Goal: Use online tool/utility

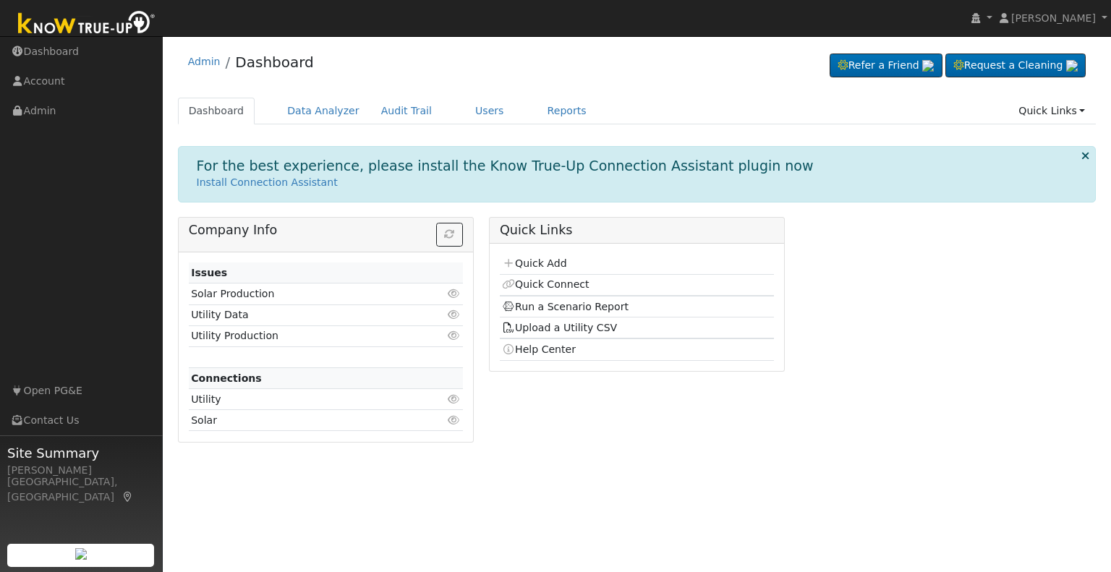
click at [812, 452] on div "User Profile First name Last name Email Email Notifications No Emails No Emails…" at bounding box center [637, 304] width 948 height 536
click at [297, 108] on link "Data Analyzer" at bounding box center [323, 111] width 94 height 27
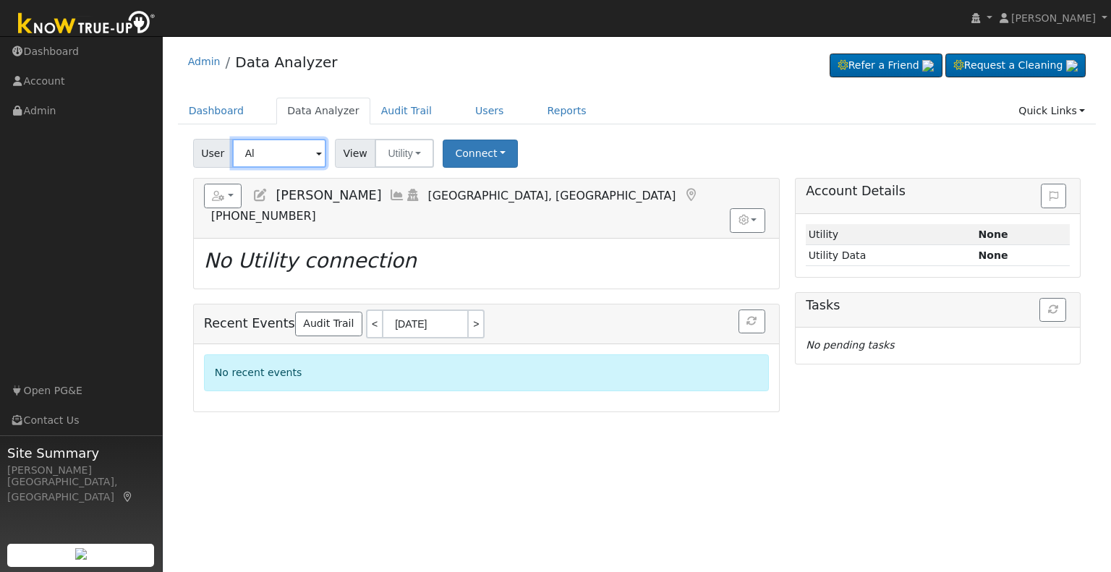
type input "A"
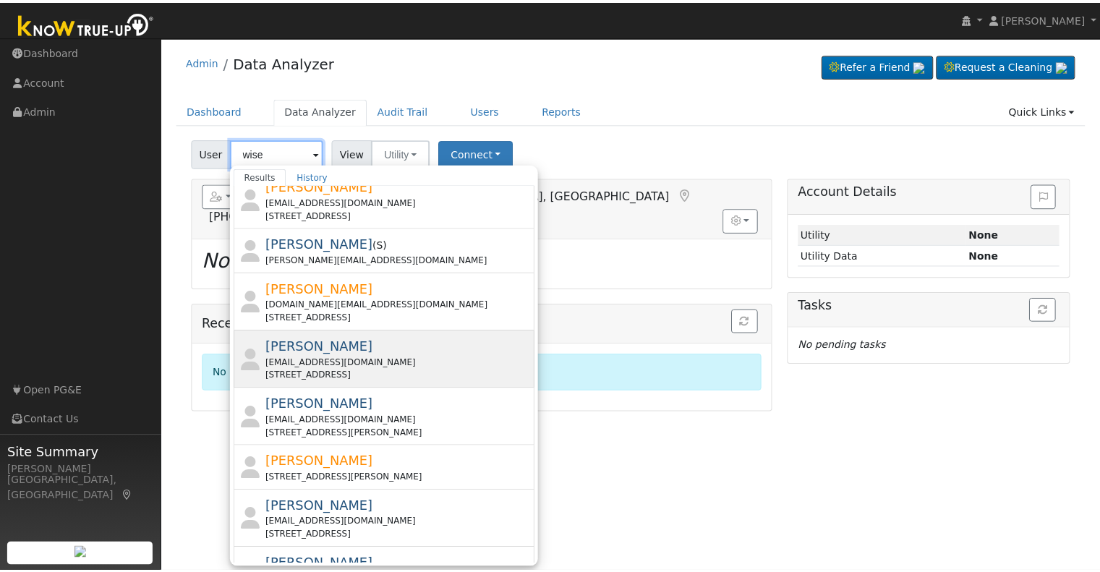
scroll to position [145, 0]
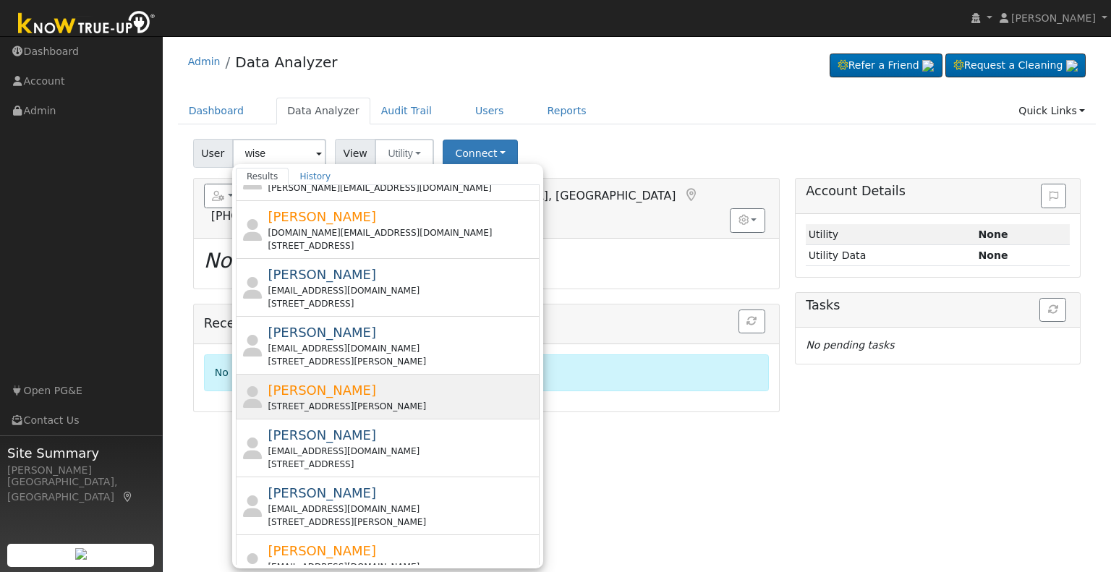
click at [381, 400] on div "4059 Browning Ave, Clovis, CA 93619" at bounding box center [402, 406] width 268 height 13
type input "Jasen Wise"
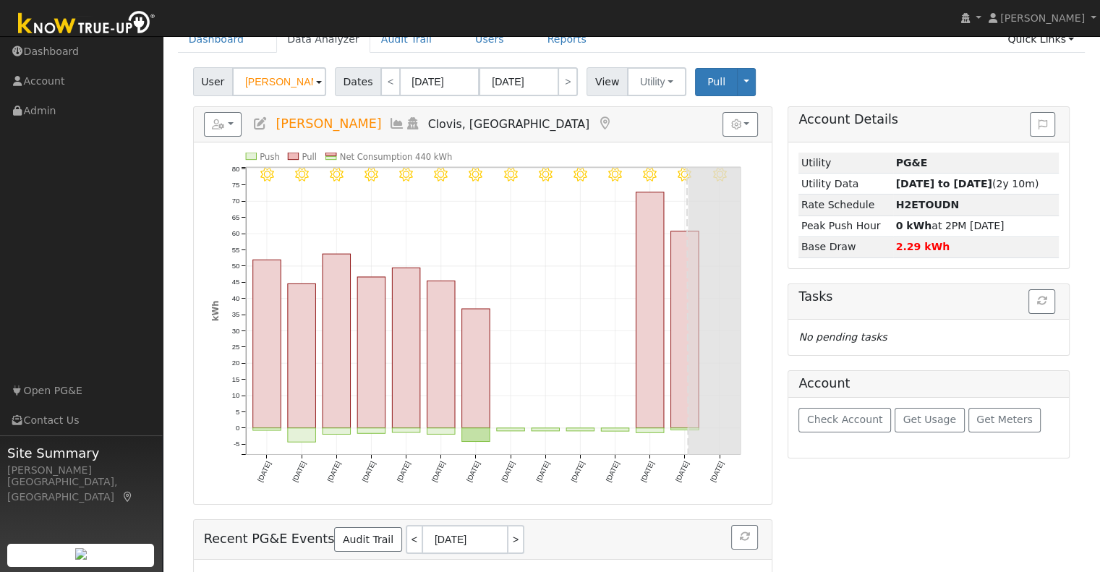
scroll to position [72, 0]
click at [856, 422] on span "Check Account" at bounding box center [845, 419] width 76 height 12
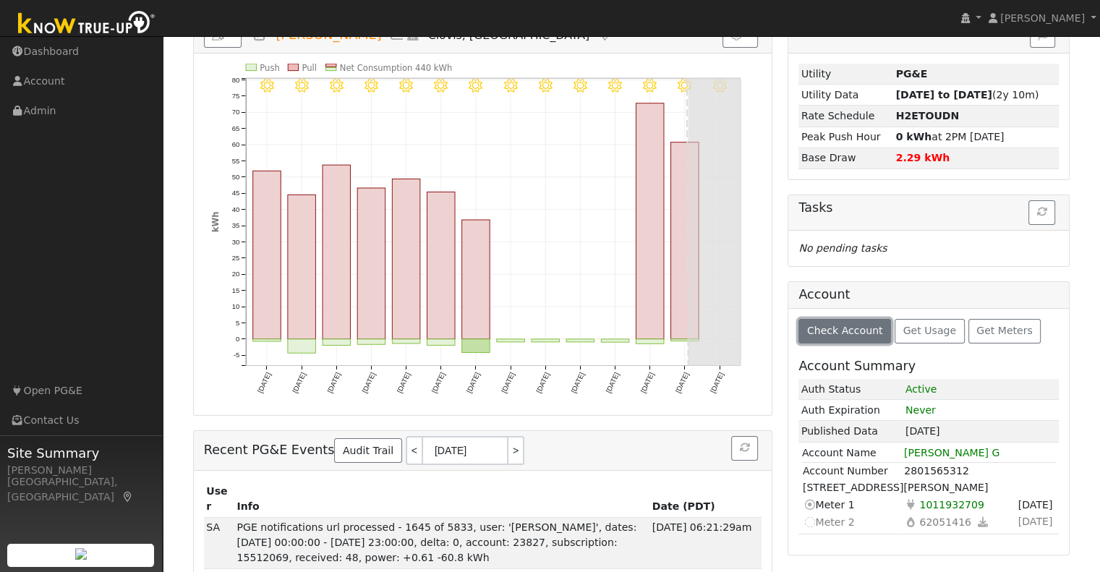
scroll to position [168, 0]
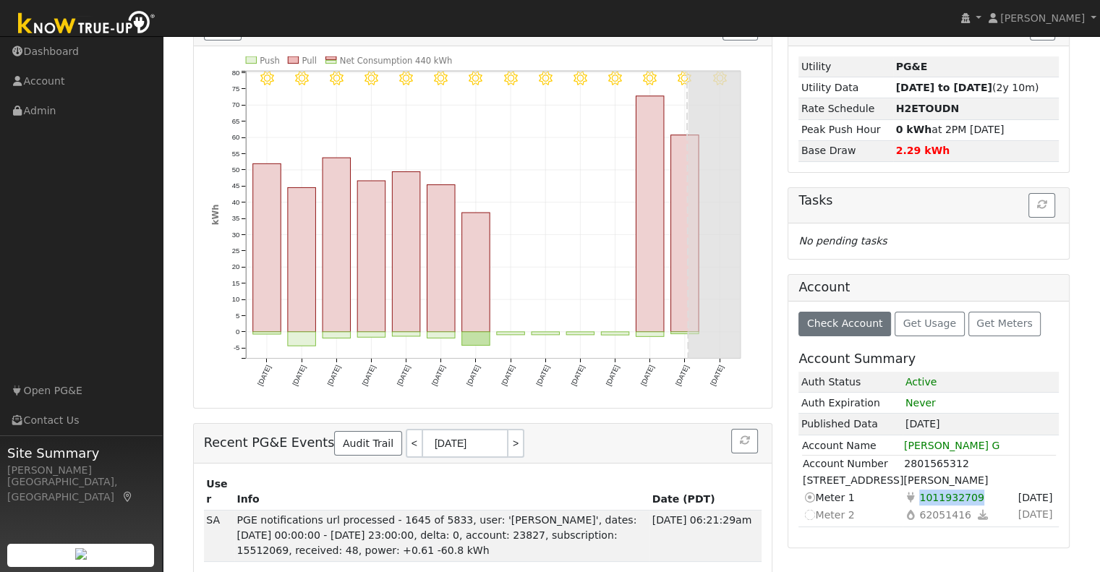
drag, startPoint x: 976, startPoint y: 493, endPoint x: 917, endPoint y: 488, distance: 58.7
click at [917, 489] on span "1011932709" at bounding box center [952, 497] width 70 height 17
copy span "1011932709"
